Goal: Task Accomplishment & Management: Use online tool/utility

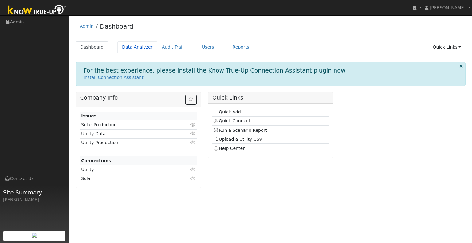
click at [141, 49] on link "Data Analyzer" at bounding box center [137, 46] width 40 height 11
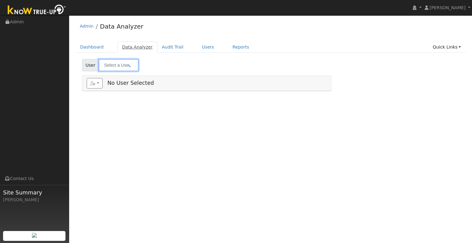
type input "[PERSON_NAME]"
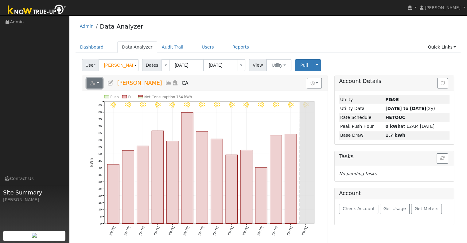
click at [99, 80] on button "button" at bounding box center [95, 83] width 16 height 10
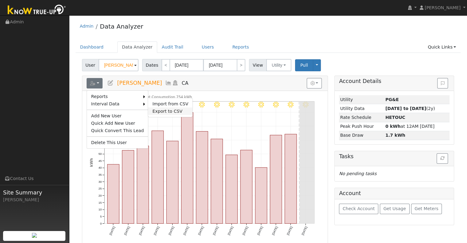
click at [169, 112] on link "Export to CSV" at bounding box center [170, 110] width 45 height 7
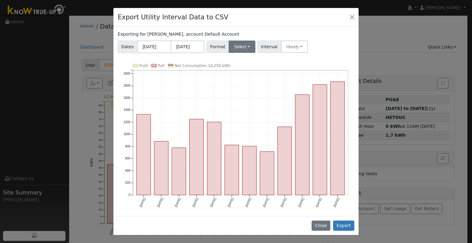
drag, startPoint x: 204, startPoint y: 49, endPoint x: 235, endPoint y: 50, distance: 31.0
click at [209, 49] on div "Format Select Generic PG&E SCE SDGE Aurora Energy Toolbase OpenSolar Solargraf" at bounding box center [230, 47] width 51 height 12
click at [244, 50] on button "Select" at bounding box center [241, 47] width 27 height 12
click at [254, 119] on link "OpenSolar" at bounding box center [249, 116] width 44 height 9
click at [341, 227] on button "Export" at bounding box center [343, 225] width 21 height 10
